Goal: Entertainment & Leisure: Consume media (video, audio)

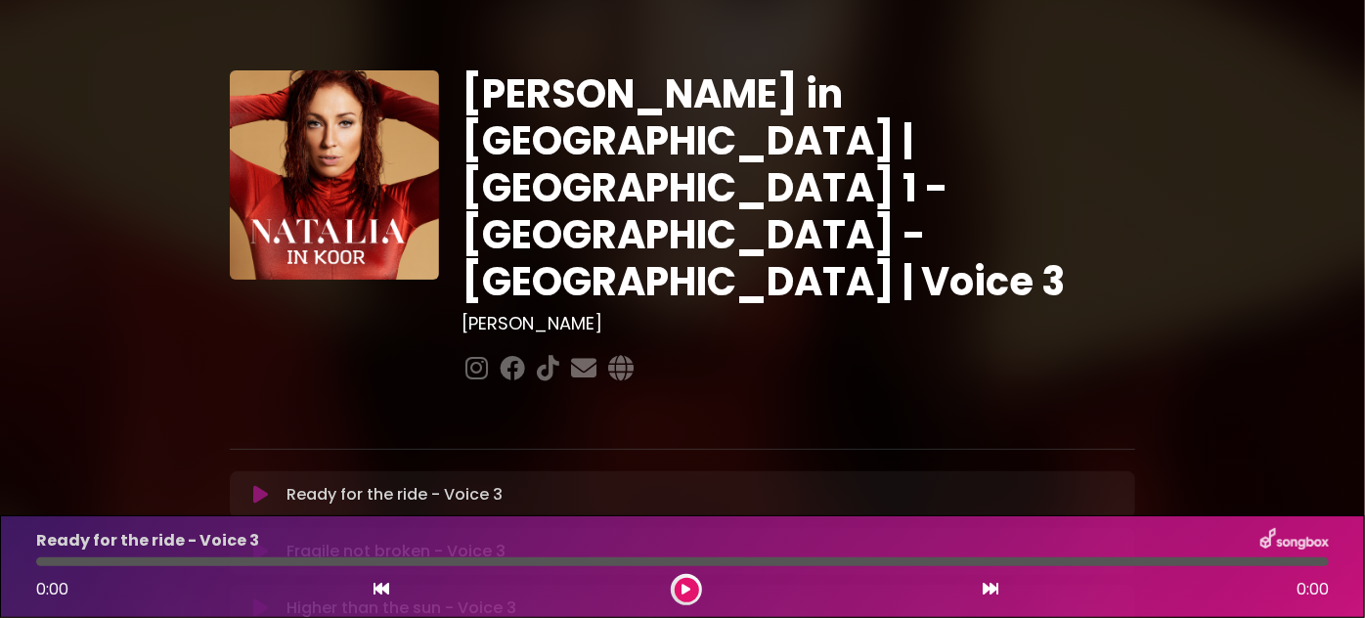
click at [266, 485] on icon at bounding box center [260, 495] width 15 height 20
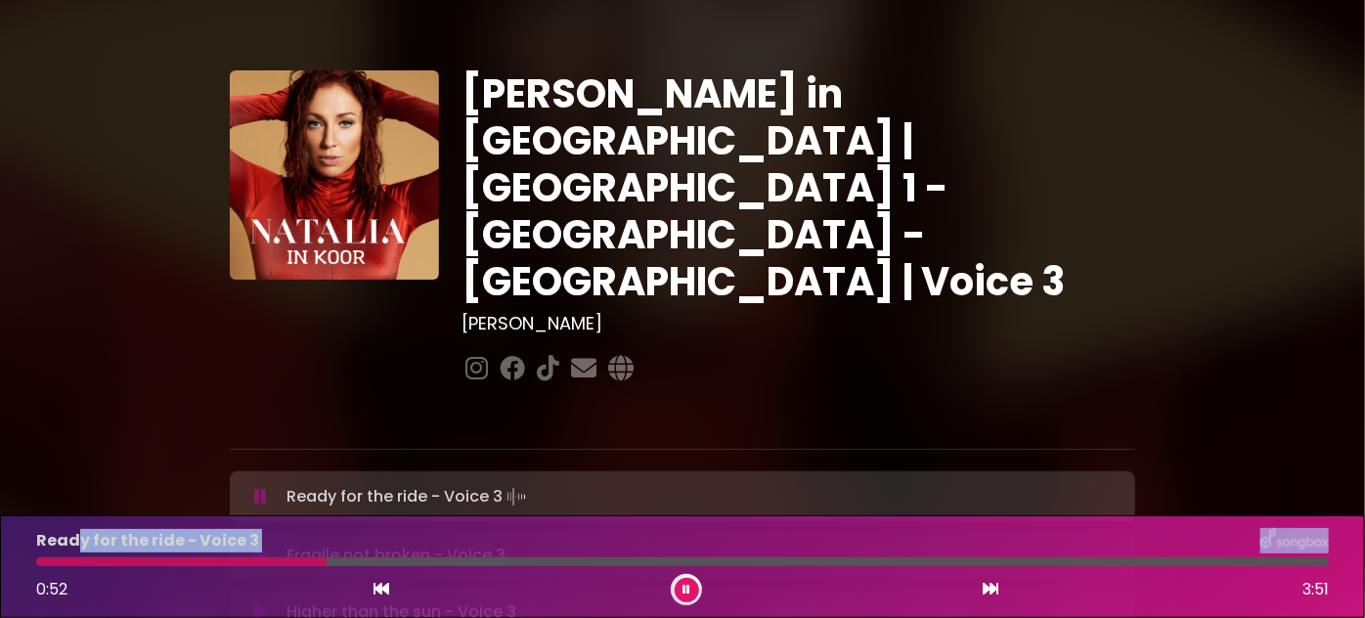
drag, startPoint x: 320, startPoint y: 562, endPoint x: 57, endPoint y: 548, distance: 263.3
click at [63, 548] on div "Ready for the ride - Voice 3 0:52 3:51" at bounding box center [682, 566] width 1316 height 77
click at [40, 569] on div "Ready for the ride - Voice 3 0:05 3:51" at bounding box center [682, 566] width 1316 height 77
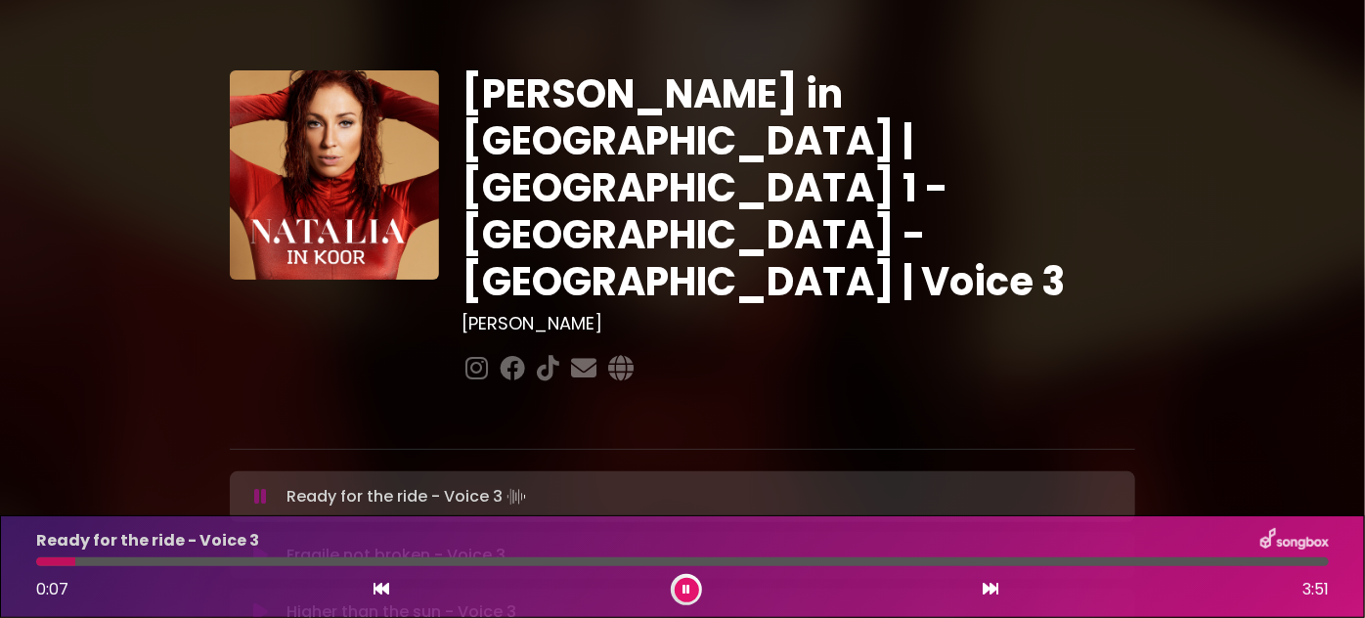
click at [40, 569] on div "Ready for the ride - Voice 3 0:07 3:51" at bounding box center [682, 566] width 1316 height 77
click at [690, 592] on button at bounding box center [686, 590] width 24 height 24
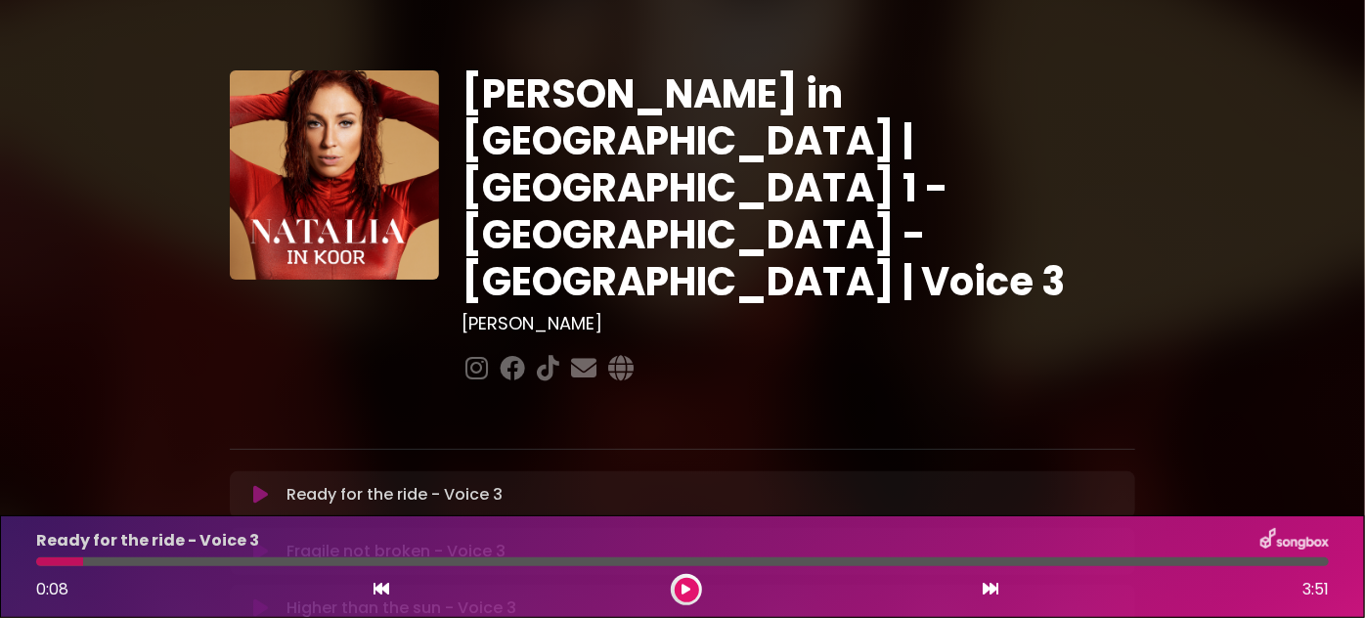
click at [262, 542] on icon at bounding box center [260, 552] width 15 height 20
click at [268, 485] on button at bounding box center [259, 495] width 37 height 20
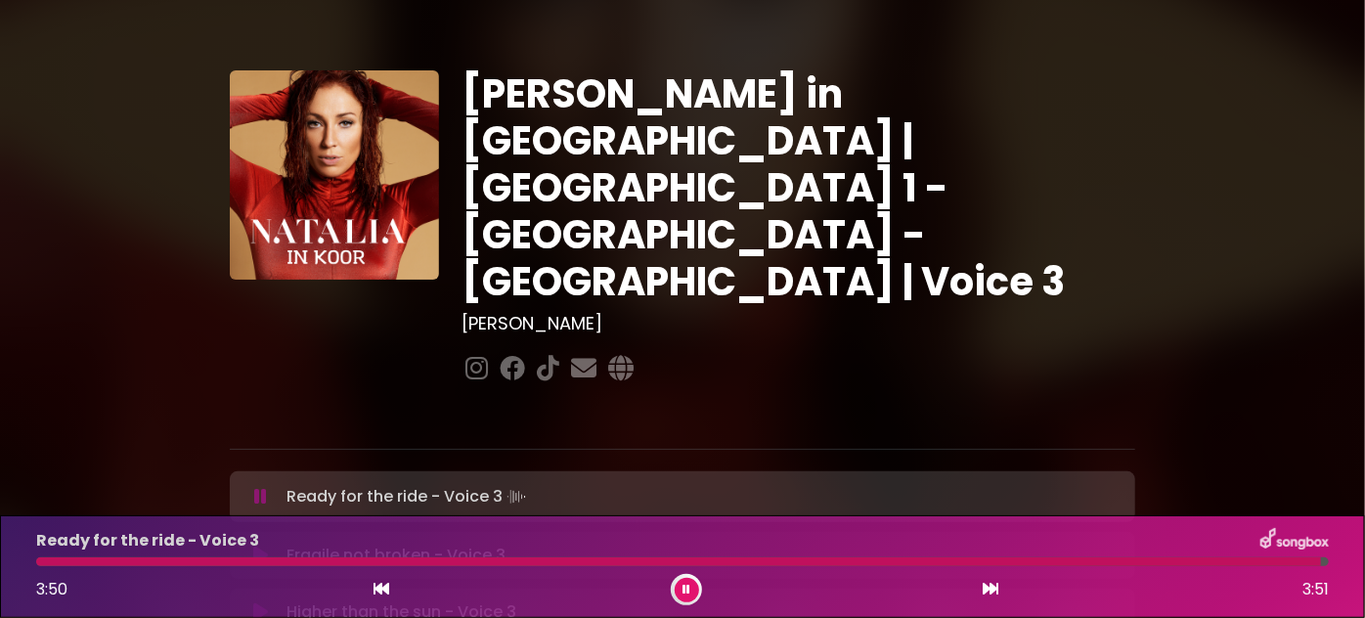
click at [693, 587] on button at bounding box center [686, 590] width 24 height 24
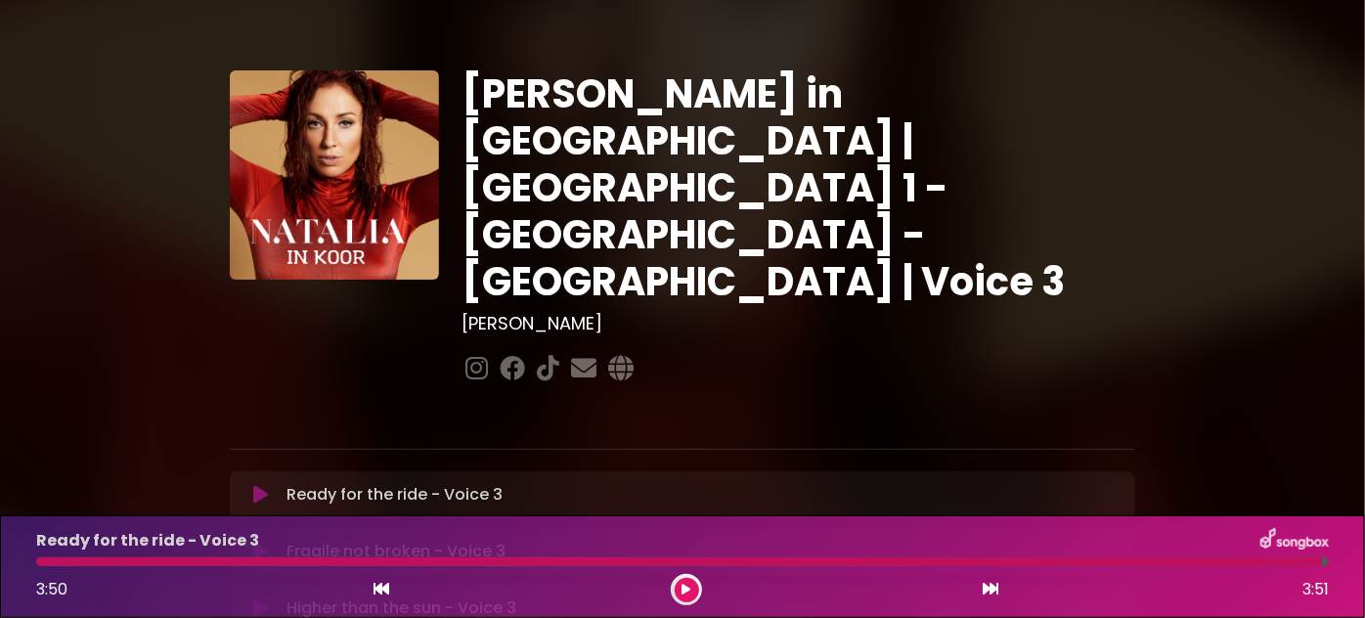
click at [263, 542] on icon at bounding box center [260, 552] width 15 height 20
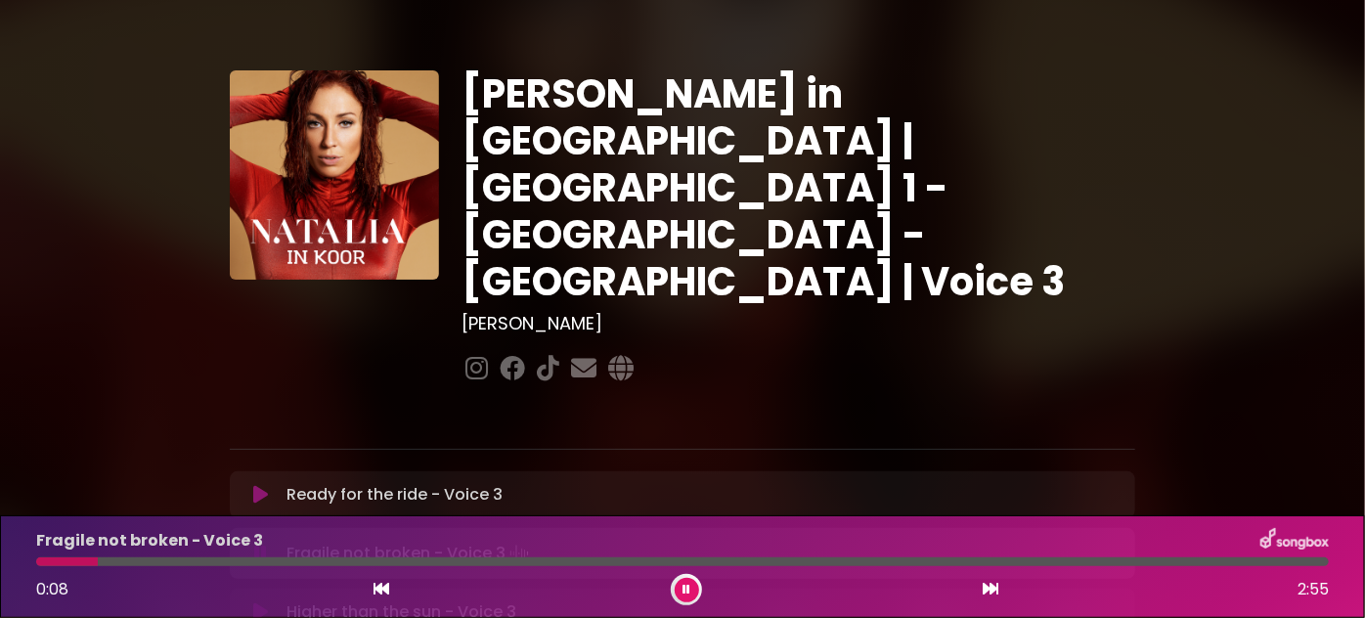
click at [690, 592] on button at bounding box center [686, 590] width 24 height 24
drag, startPoint x: 135, startPoint y: 564, endPoint x: 34, endPoint y: 562, distance: 100.7
click at [34, 562] on div at bounding box center [682, 561] width 1316 height 9
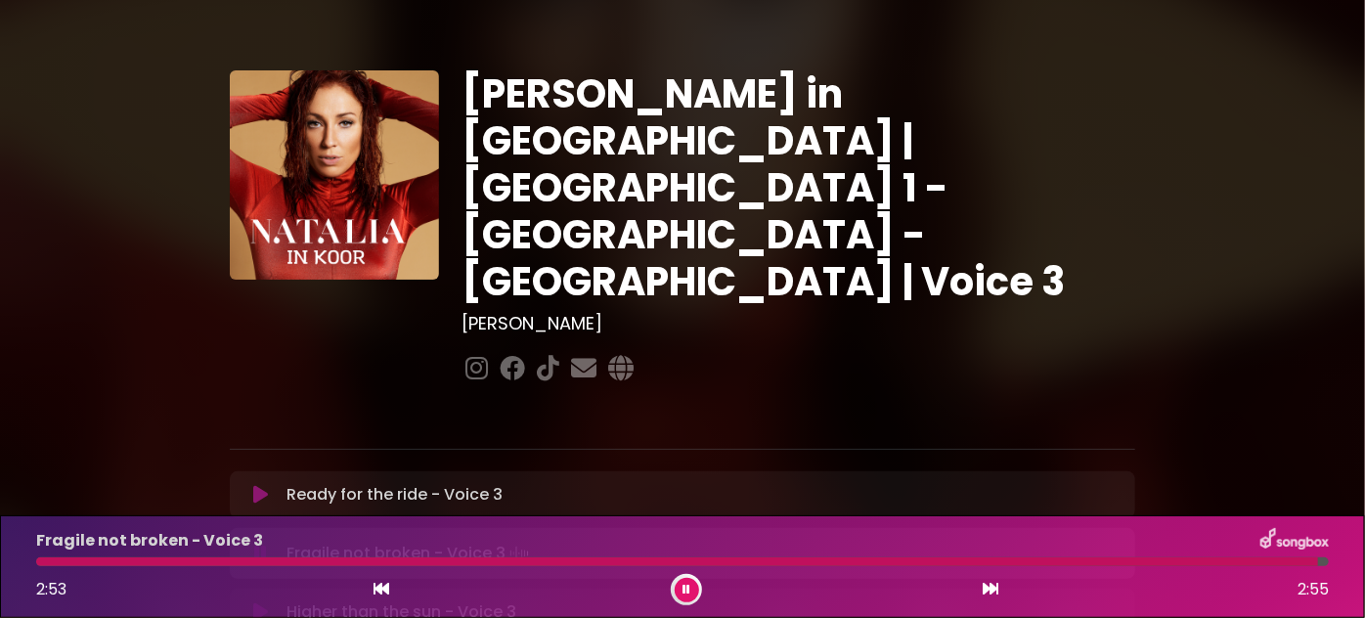
click at [259, 602] on icon at bounding box center [260, 612] width 15 height 20
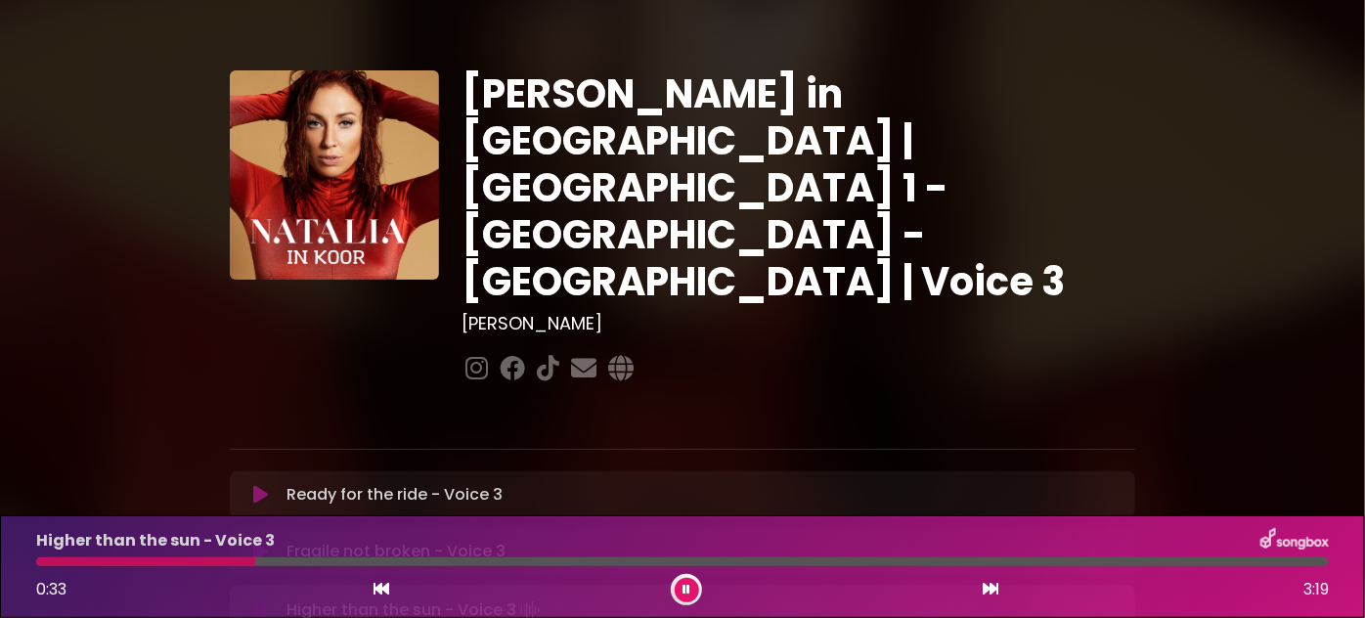
click at [172, 565] on div at bounding box center [145, 561] width 219 height 9
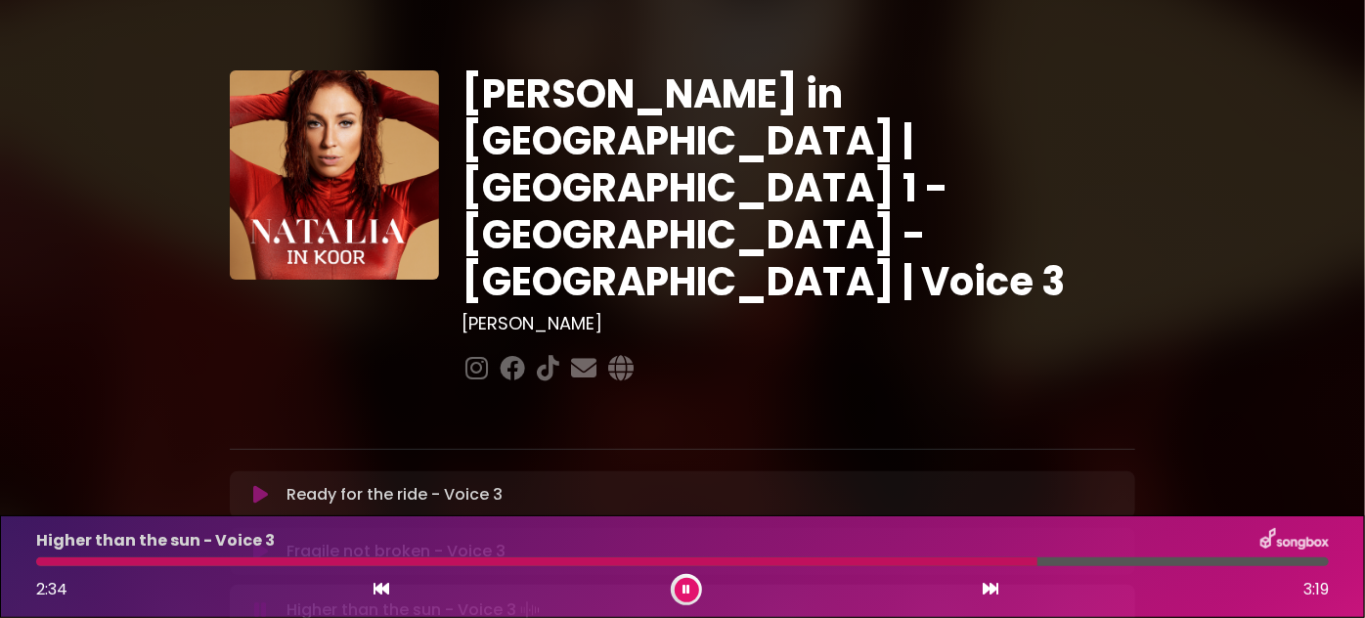
click at [831, 561] on div at bounding box center [536, 561] width 1001 height 9
click at [874, 562] on div at bounding box center [529, 561] width 986 height 9
click at [698, 591] on div at bounding box center [686, 589] width 31 height 31
click at [685, 587] on icon at bounding box center [686, 590] width 8 height 12
click at [680, 595] on button at bounding box center [686, 590] width 24 height 24
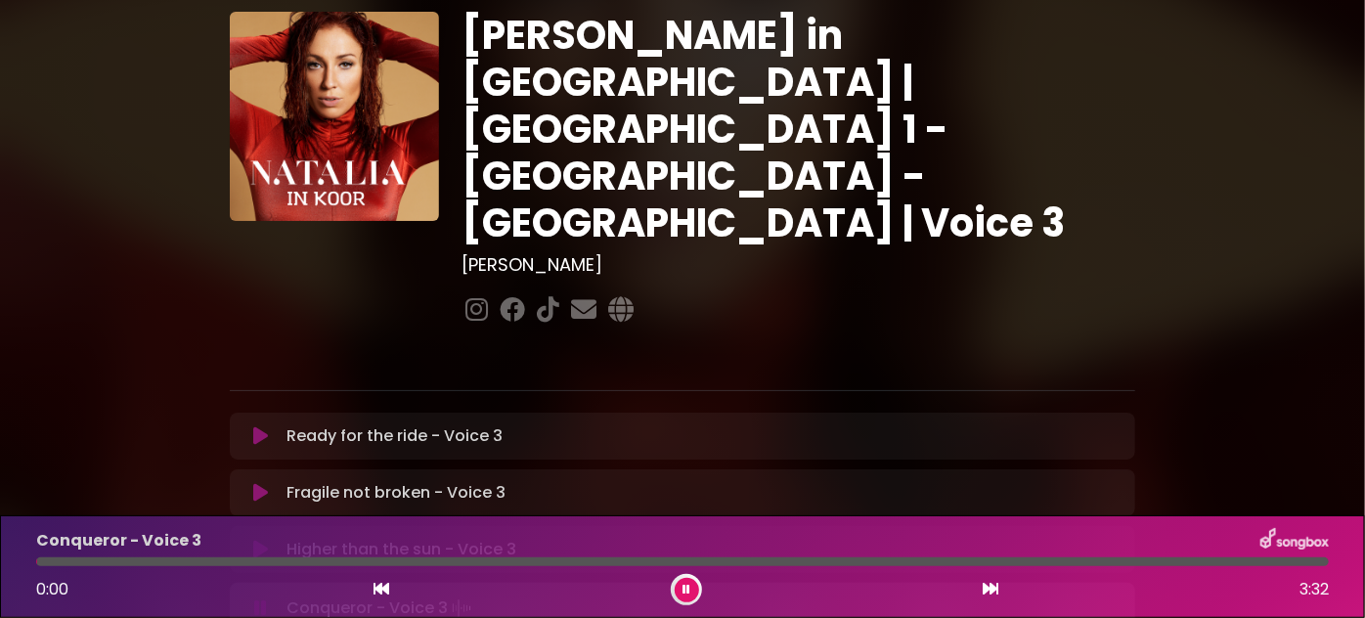
scroll to position [88, 0]
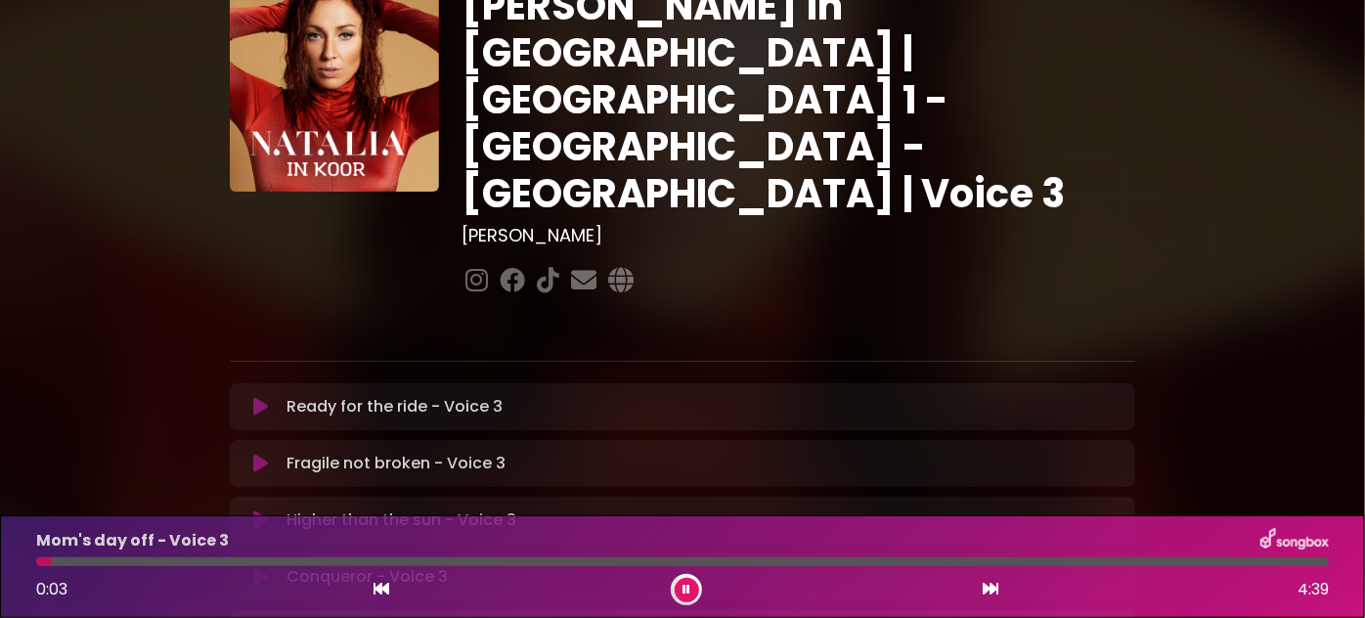
click at [682, 593] on icon at bounding box center [686, 590] width 8 height 12
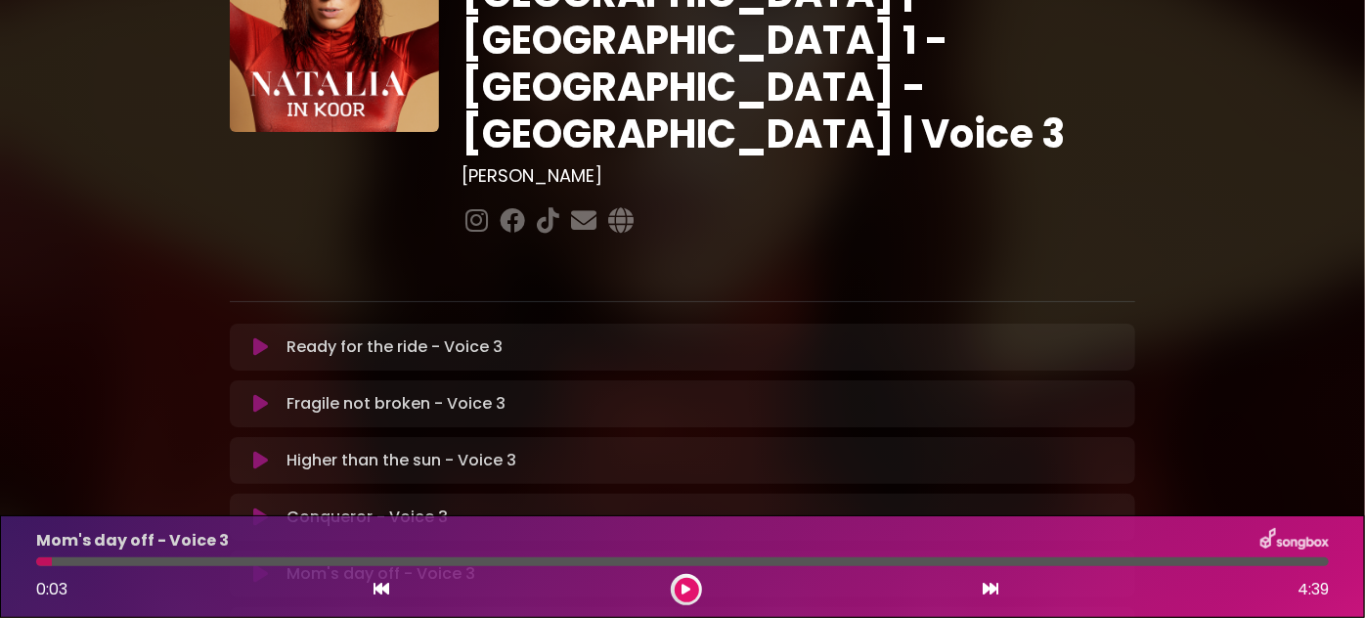
scroll to position [266, 0]
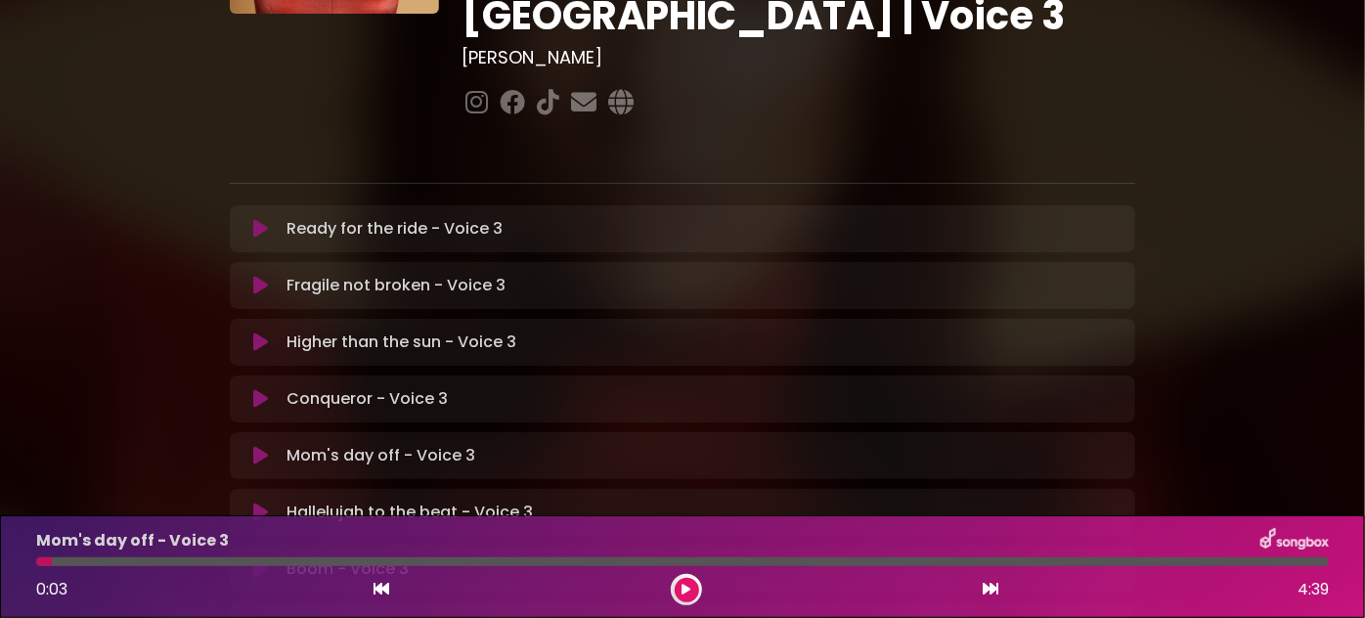
click at [250, 446] on button at bounding box center [259, 456] width 37 height 20
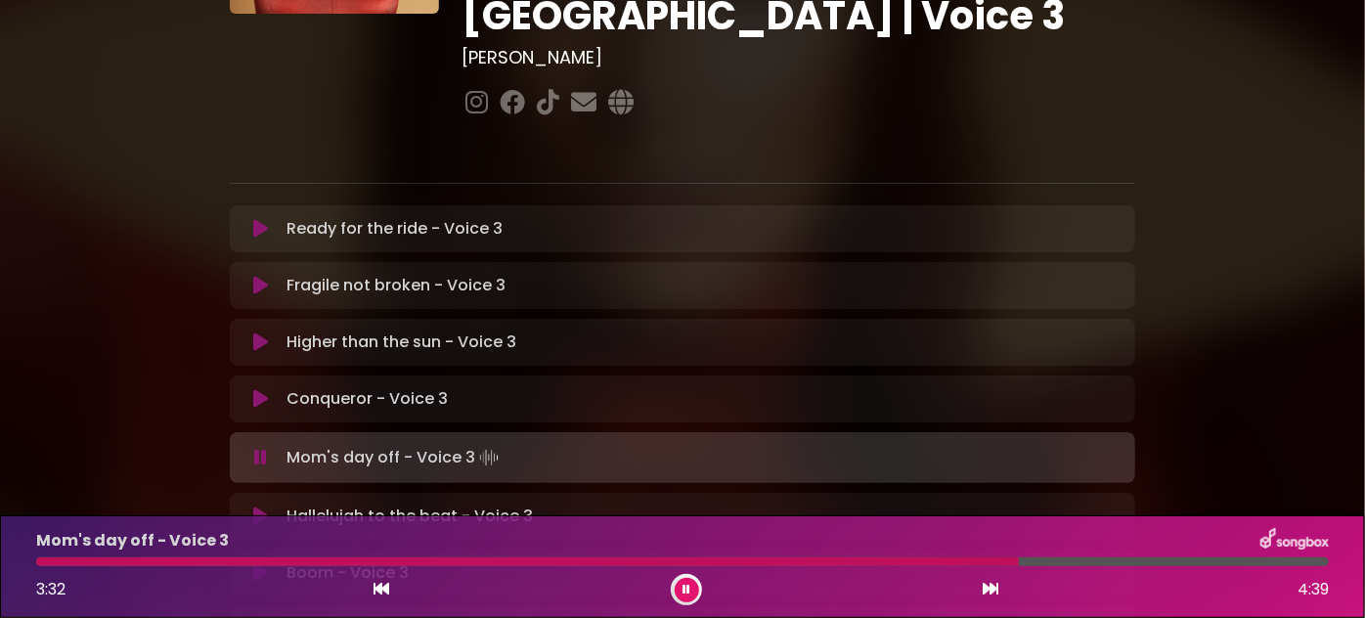
click at [715, 600] on div "3:32 4:39" at bounding box center [682, 589] width 1316 height 31
click at [688, 589] on icon at bounding box center [686, 590] width 8 height 12
